Goal: Find specific page/section: Find specific page/section

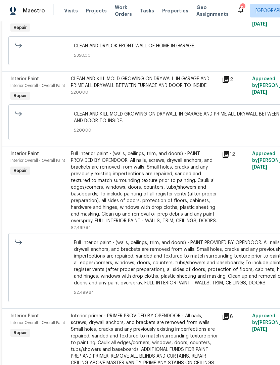
scroll to position [1452, 0]
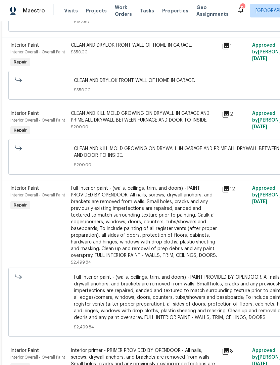
click at [172, 12] on span "Properties" at bounding box center [175, 10] width 26 height 7
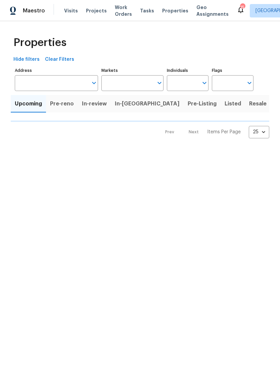
click at [172, 12] on span "Properties" at bounding box center [175, 10] width 26 height 7
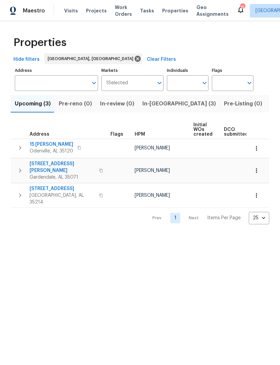
click at [270, 105] on span "Listed (18)" at bounding box center [284, 103] width 28 height 9
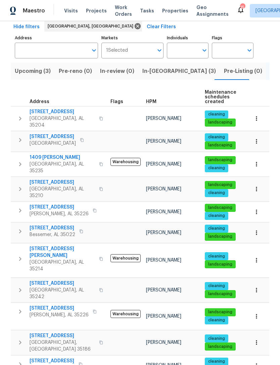
scroll to position [69, 0]
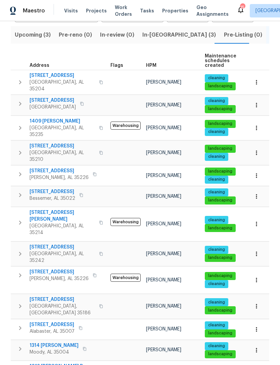
click at [60, 268] on span "1909 Wisterwood Dr" at bounding box center [59, 271] width 59 height 7
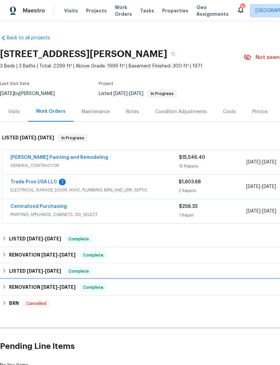
click at [156, 286] on div "RENOVATION [DATE] - [DATE] Complete" at bounding box center [189, 287] width 375 height 8
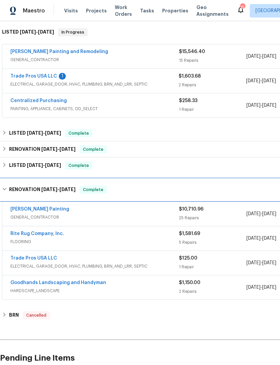
scroll to position [106, 0]
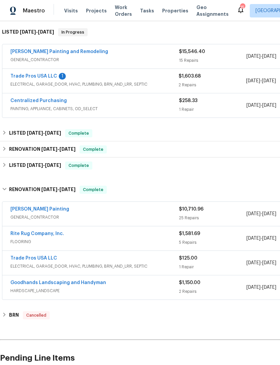
click at [165, 213] on div "[PERSON_NAME] Painting" at bounding box center [94, 210] width 168 height 8
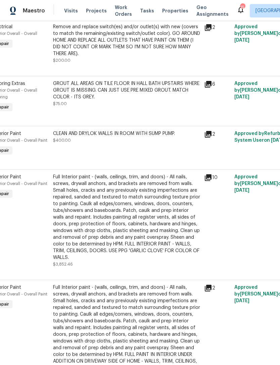
scroll to position [1238, 18]
click at [210, 174] on icon at bounding box center [208, 177] width 7 height 7
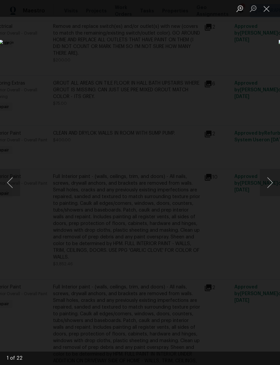
click at [217, 199] on img "Lightbox" at bounding box center [108, 182] width 219 height 285
click at [270, 182] on button "Next image" at bounding box center [270, 182] width 20 height 27
click at [267, 183] on button "Next image" at bounding box center [270, 182] width 20 height 27
click at [265, 183] on button "Next image" at bounding box center [270, 182] width 20 height 27
click at [265, 182] on button "Next image" at bounding box center [270, 182] width 20 height 27
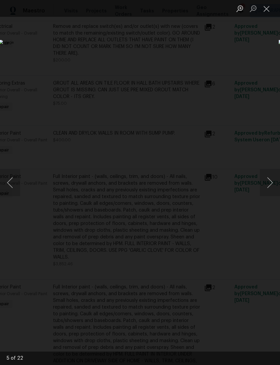
click at [264, 184] on button "Next image" at bounding box center [270, 182] width 20 height 27
click at [264, 185] on button "Next image" at bounding box center [270, 182] width 20 height 27
click at [264, 186] on button "Next image" at bounding box center [270, 182] width 20 height 27
click at [265, 190] on button "Next image" at bounding box center [270, 182] width 20 height 27
click at [217, 196] on img "Lightbox" at bounding box center [108, 182] width 219 height 285
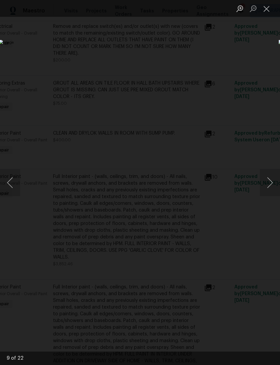
click at [264, 195] on button "Next image" at bounding box center [270, 182] width 20 height 27
click at [266, 190] on button "Next image" at bounding box center [270, 182] width 20 height 27
click at [268, 183] on button "Next image" at bounding box center [270, 182] width 20 height 27
click at [209, 172] on img "Lightbox" at bounding box center [42, 294] width 486 height 634
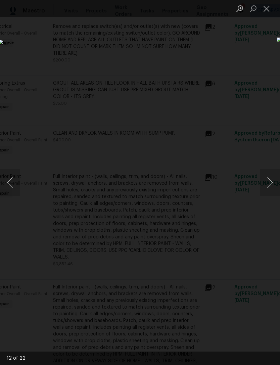
click at [271, 185] on button "Next image" at bounding box center [270, 182] width 20 height 27
click at [267, 13] on button "Close lightbox" at bounding box center [266, 9] width 13 height 12
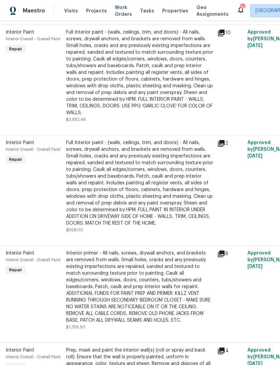
scroll to position [1382, 3]
